Goal: Find specific fact: Find contact information

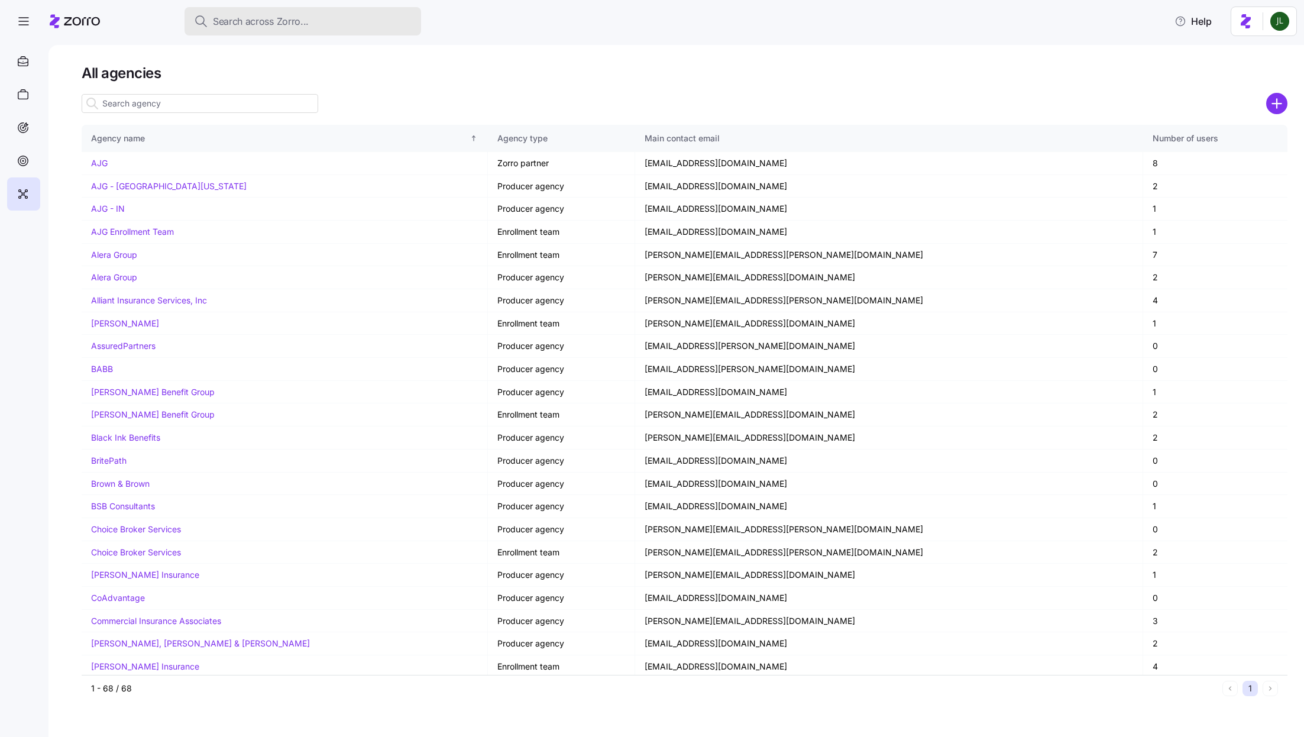
drag, startPoint x: 0, startPoint y: 0, endPoint x: 320, endPoint y: 29, distance: 321.2
click at [320, 29] on button "Search across Zorro..." at bounding box center [302, 21] width 237 height 28
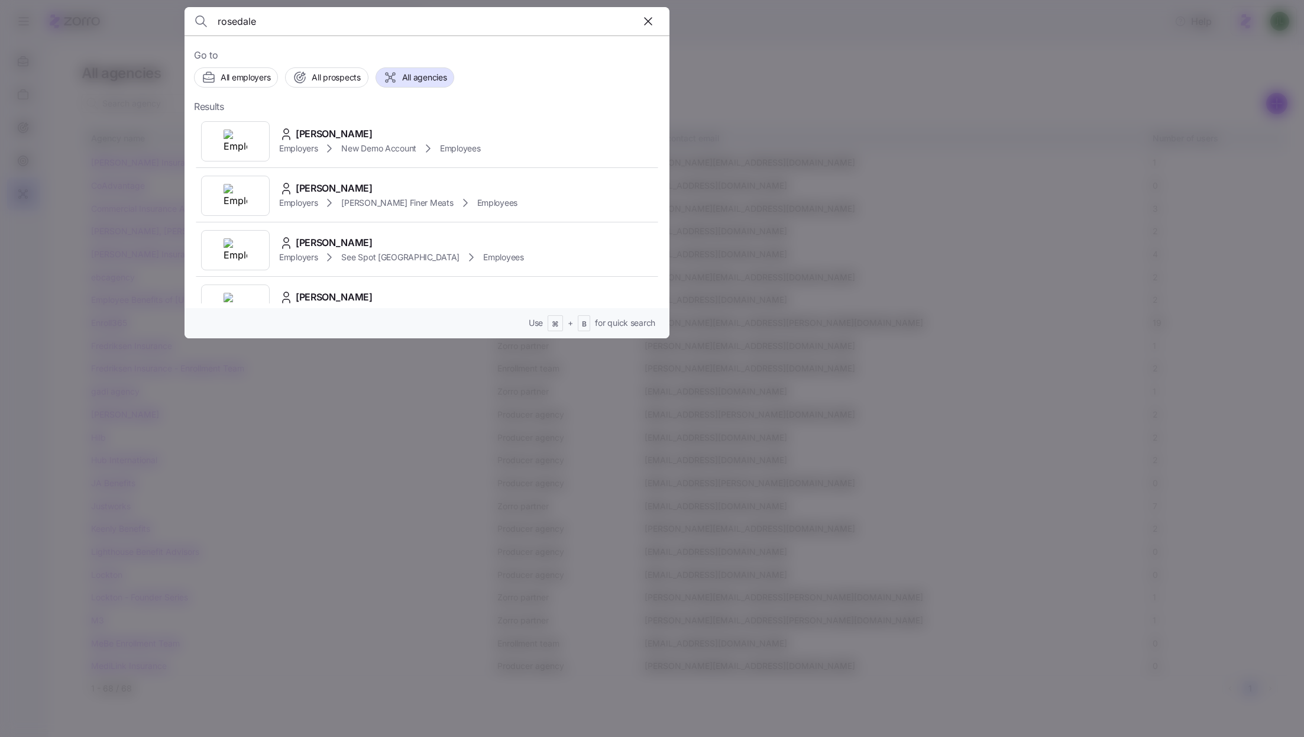
type input "rosedale"
click at [645, 20] on icon "button" at bounding box center [648, 21] width 14 height 14
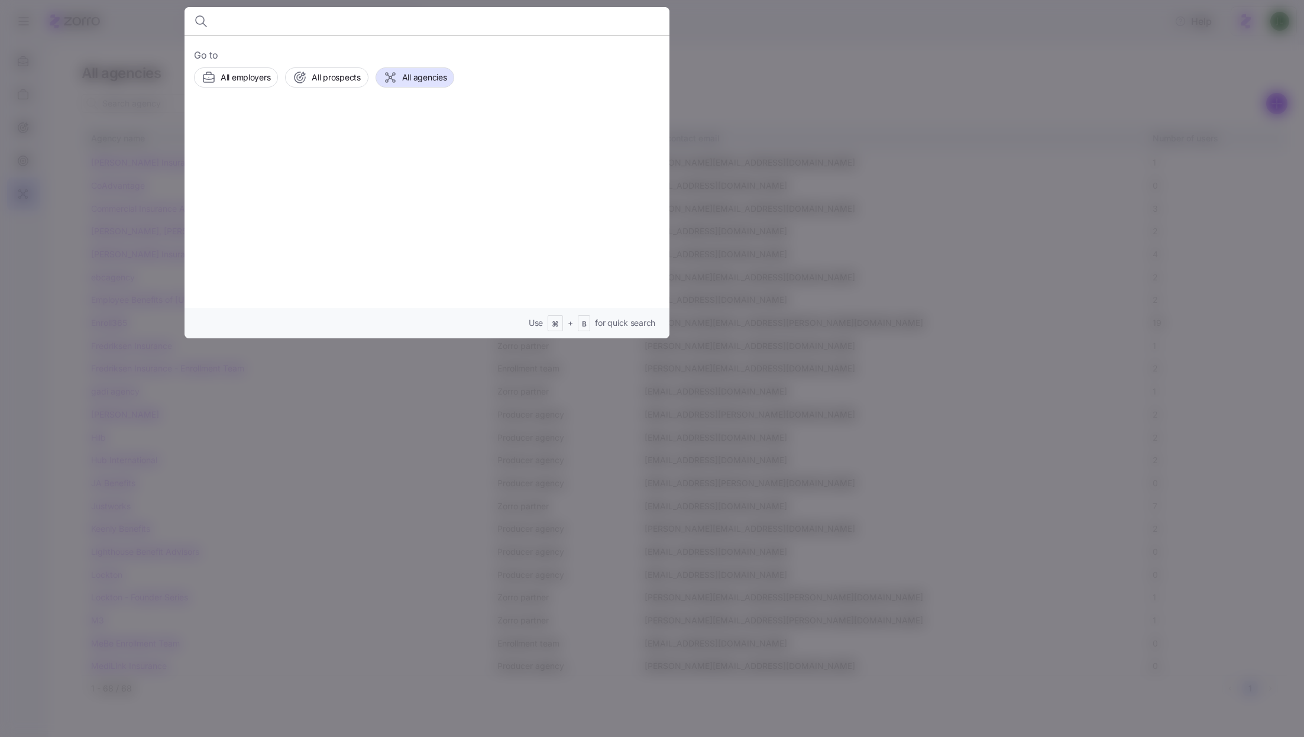
click at [477, 23] on input at bounding box center [369, 21] width 303 height 28
paste input "[PERSON_NAME]"
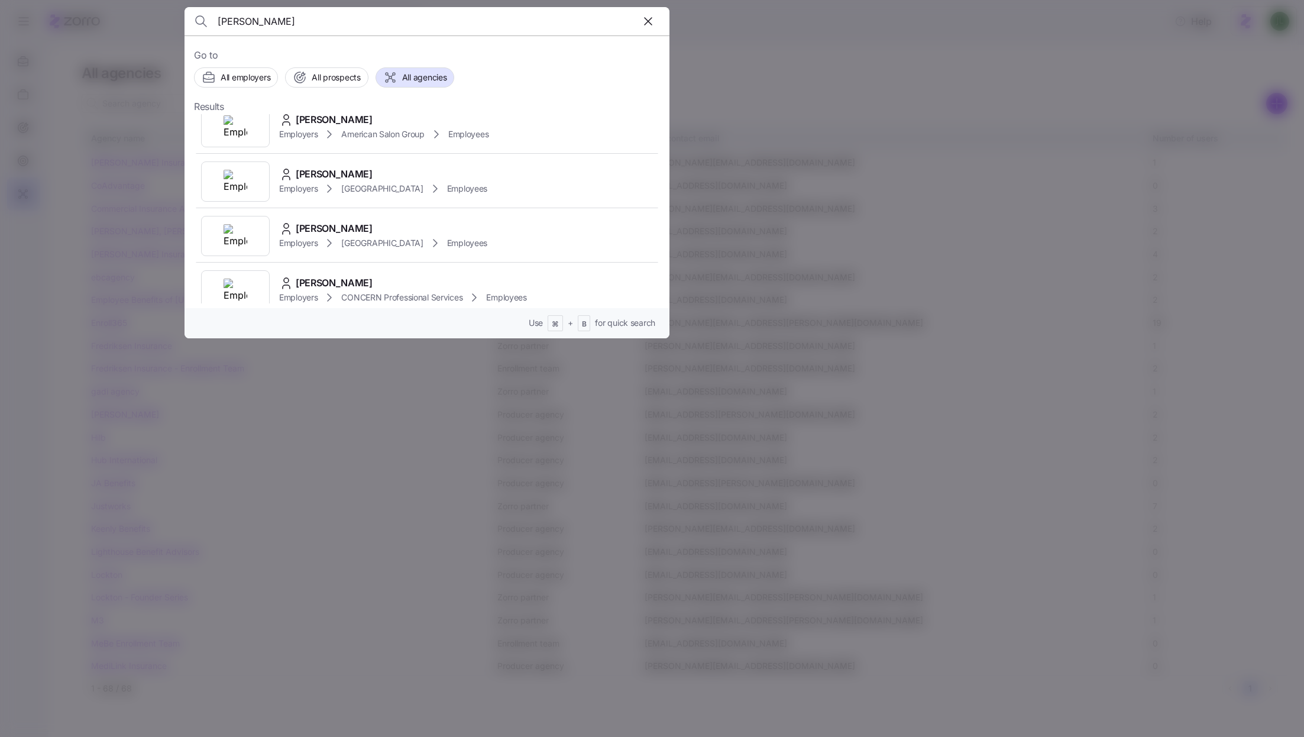
scroll to position [299, 0]
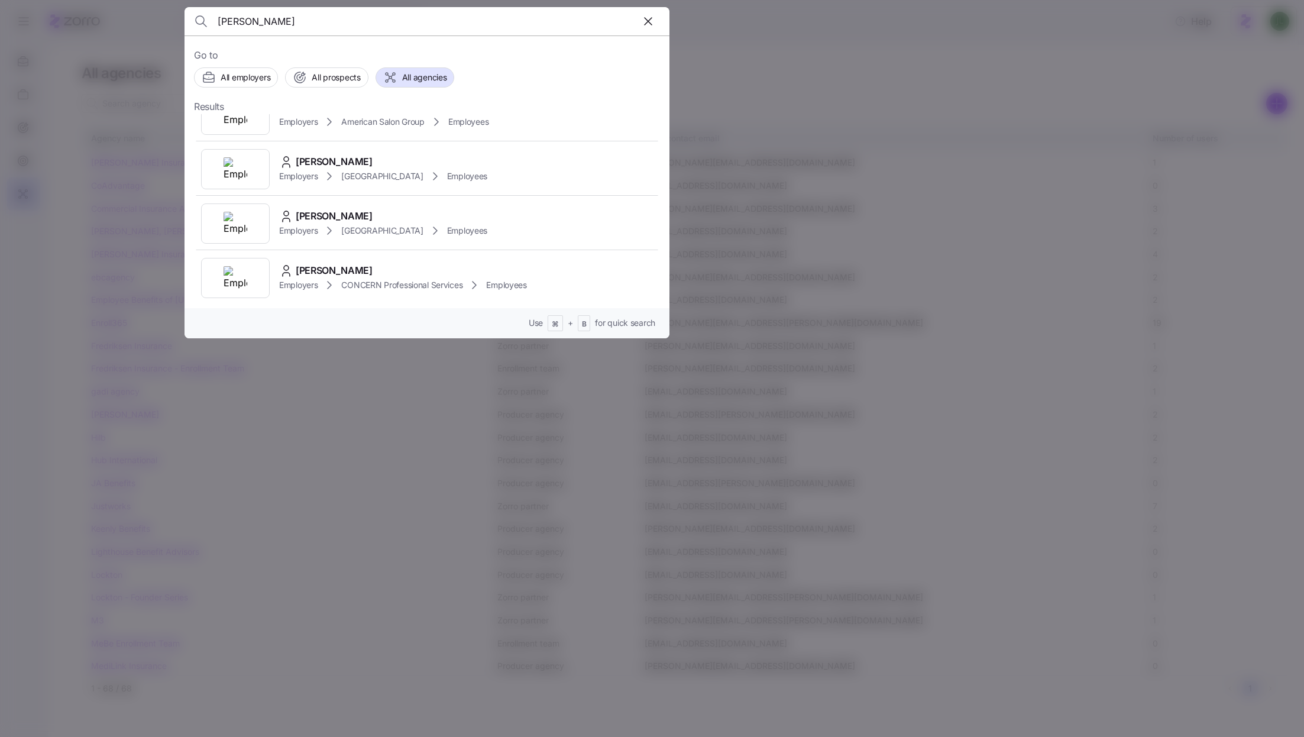
drag, startPoint x: 307, startPoint y: 20, endPoint x: 164, endPoint y: 15, distance: 143.2
click at [164, 730] on div "[PERSON_NAME] Go to All employers All prospects All agencies Results [PERSON_NA…" at bounding box center [652, 730] width 1304 height 0
paste input "[EMAIL_ADDRESS][DOMAIN_NAME]"
type input "[EMAIL_ADDRESS][DOMAIN_NAME]"
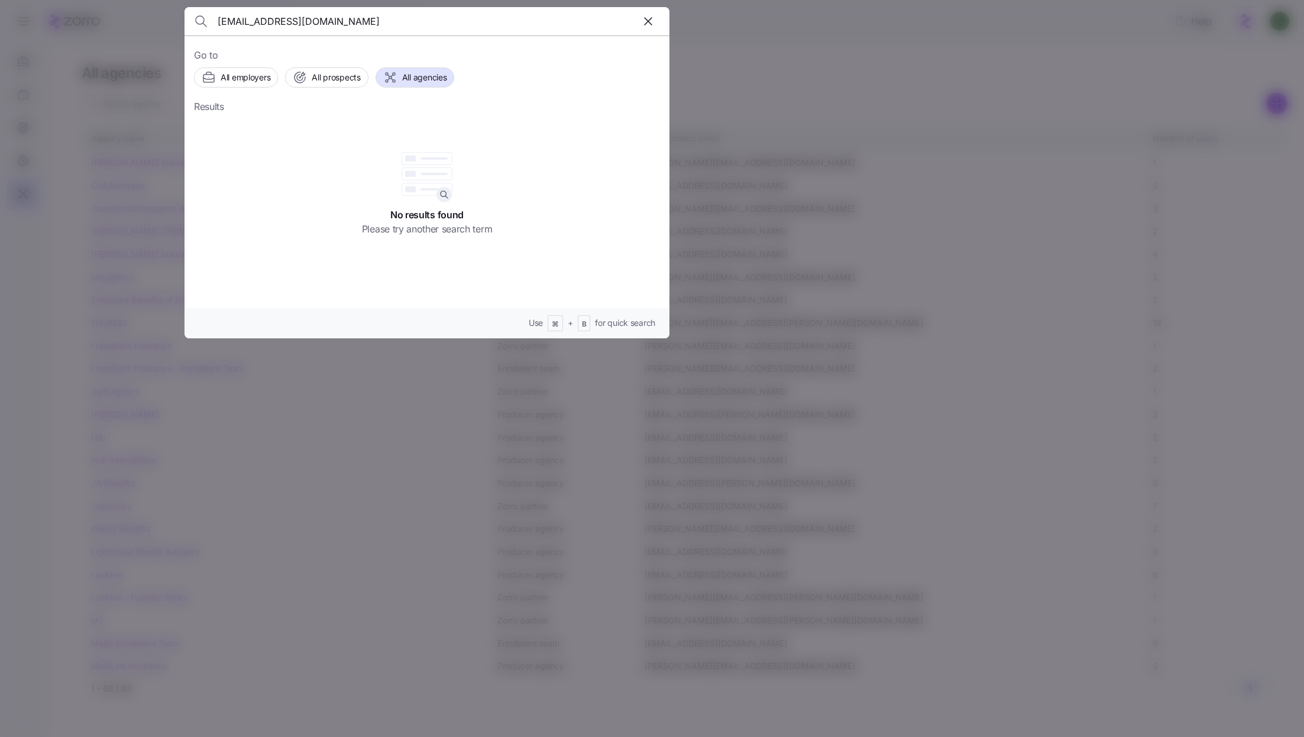
click at [768, 107] on div at bounding box center [652, 368] width 1304 height 737
